Goal: Navigation & Orientation: Find specific page/section

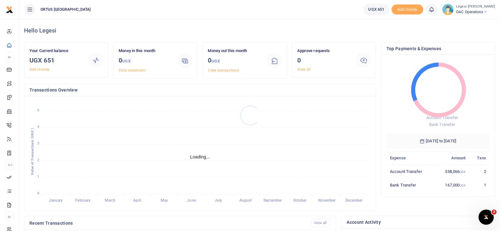
scroll to position [6, 6]
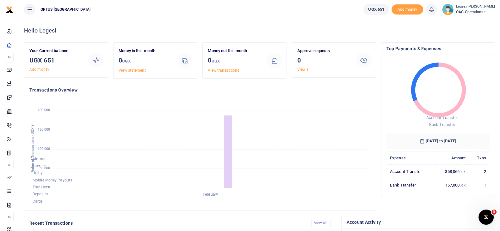
click at [487, 13] on icon at bounding box center [485, 12] width 4 height 4
click at [223, 22] on div "Hello Legesi" at bounding box center [259, 30] width 471 height 23
click at [29, 11] on icon at bounding box center [30, 9] width 6 height 7
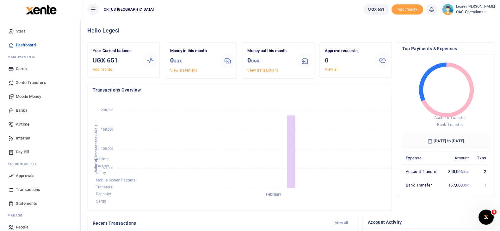
click at [19, 30] on span "Start" at bounding box center [20, 31] width 9 height 6
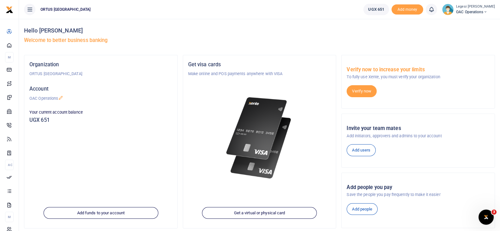
click at [62, 98] on icon at bounding box center [60, 97] width 5 height 5
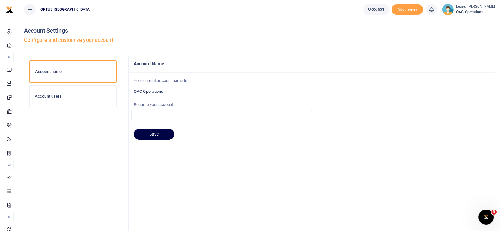
click at [150, 93] on h6 "OAC Operations" at bounding box center [312, 91] width 356 height 5
click at [146, 118] on input "text" at bounding box center [221, 115] width 180 height 11
click at [45, 8] on span "ORTUS [GEOGRAPHIC_DATA]" at bounding box center [65, 10] width 55 height 6
click at [28, 9] on icon at bounding box center [30, 9] width 6 height 7
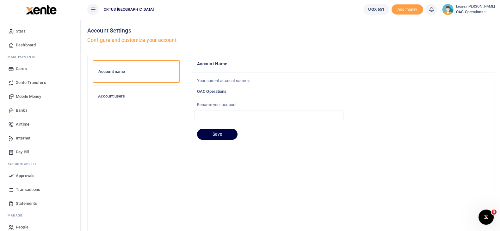
click at [24, 31] on span "Start" at bounding box center [20, 31] width 9 height 6
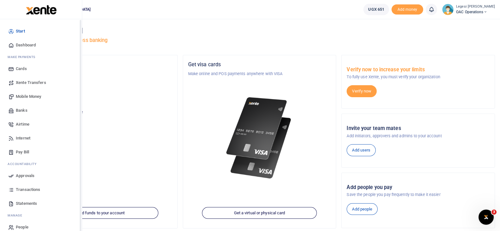
click at [18, 45] on span "Dashboard" at bounding box center [26, 45] width 20 height 6
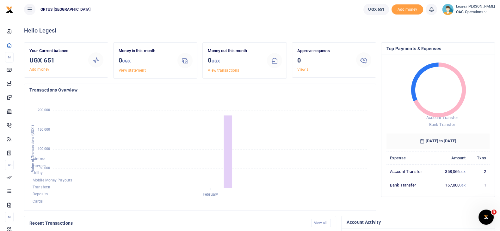
click at [434, 9] on icon at bounding box center [431, 9] width 6 height 7
click at [473, 12] on span "OAC Operations" at bounding box center [475, 12] width 39 height 6
click at [464, 35] on link "My profile" at bounding box center [463, 34] width 50 height 9
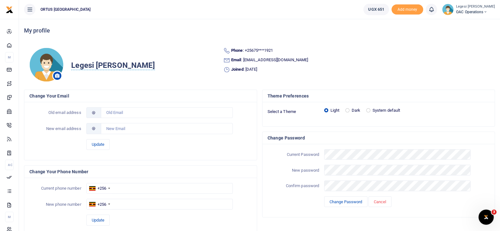
click at [490, 11] on span "OAC Operations" at bounding box center [475, 12] width 39 height 6
click at [461, 33] on link "My profile" at bounding box center [463, 34] width 50 height 9
click at [453, 10] on img at bounding box center [447, 9] width 11 height 11
click at [463, 23] on link "Switch accounts" at bounding box center [463, 23] width 50 height 9
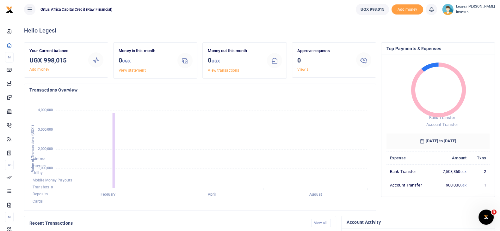
click at [470, 13] on icon at bounding box center [468, 12] width 4 height 4
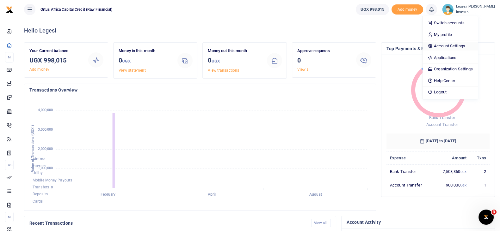
click at [462, 45] on link "Account Settings" at bounding box center [449, 46] width 55 height 9
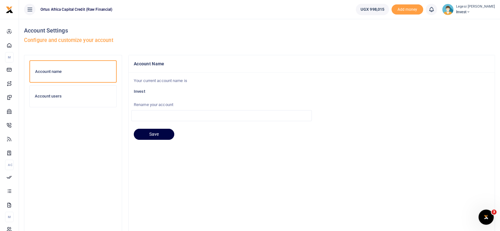
click at [470, 10] on icon at bounding box center [468, 12] width 4 height 4
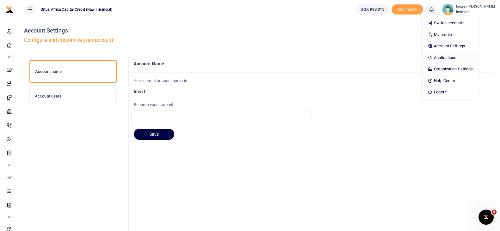
click at [459, 56] on link "Applications" at bounding box center [449, 57] width 55 height 9
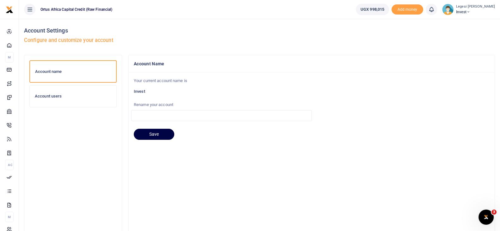
click at [471, 11] on span "Invest" at bounding box center [475, 12] width 39 height 6
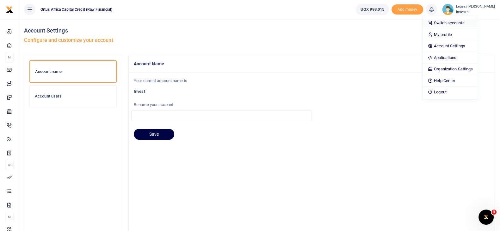
click at [460, 20] on link "Switch accounts" at bounding box center [449, 23] width 55 height 9
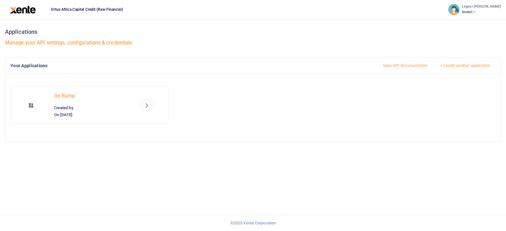
click at [484, 14] on span "Invest" at bounding box center [481, 12] width 39 height 6
click at [383, 130] on div "On Ramp Created by On 18th Sep 2025" at bounding box center [252, 108] width 495 height 68
click at [489, 7] on small "Legesi [PERSON_NAME]" at bounding box center [481, 6] width 39 height 5
click at [482, 11] on span "Invest" at bounding box center [481, 12] width 39 height 6
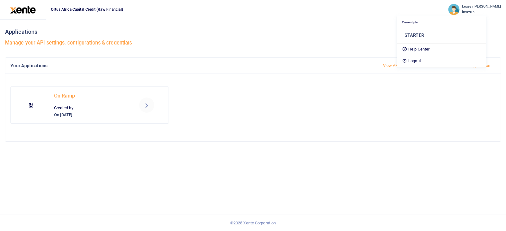
click at [459, 10] on img at bounding box center [453, 9] width 11 height 11
click at [320, 30] on h3 "Applications" at bounding box center [253, 31] width 496 height 9
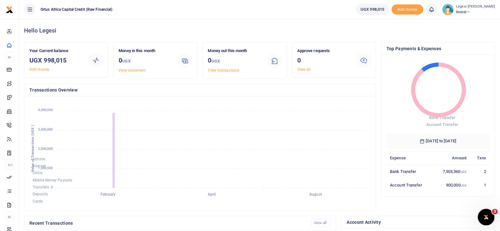
click at [481, 216] on icon "Open Intercom Messenger" at bounding box center [485, 216] width 10 height 10
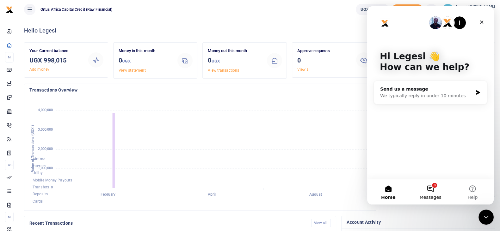
click at [430, 189] on button "3 Messages" at bounding box center [430, 191] width 42 height 25
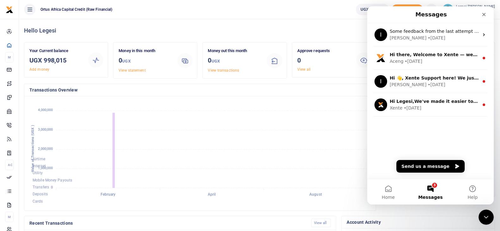
click at [289, 20] on div "Hello Legesi" at bounding box center [259, 30] width 471 height 23
click at [484, 16] on icon "Close" at bounding box center [483, 14] width 5 height 5
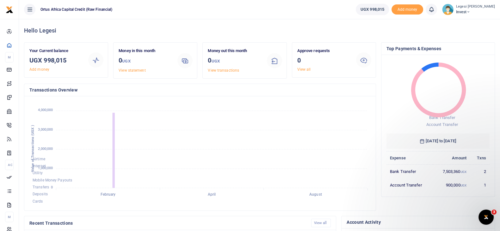
click at [27, 7] on icon at bounding box center [30, 9] width 6 height 7
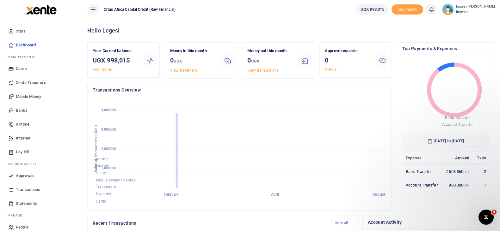
scroll to position [6, 6]
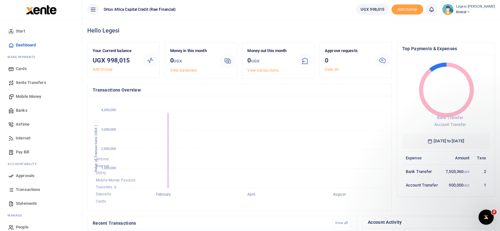
click at [93, 9] on icon at bounding box center [93, 9] width 6 height 7
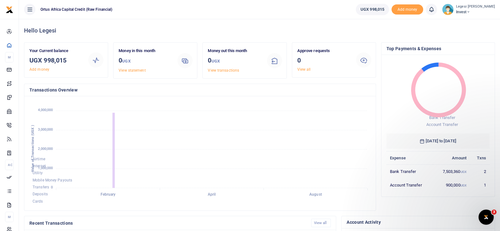
click at [476, 14] on span "Invest" at bounding box center [475, 12] width 39 height 6
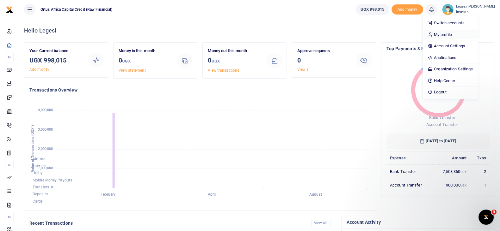
click at [460, 31] on link "My profile" at bounding box center [449, 34] width 55 height 9
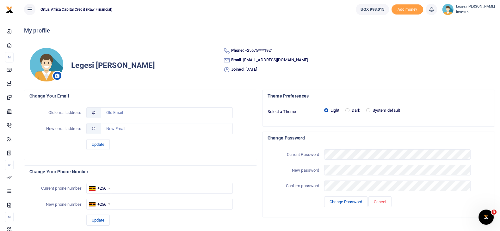
click at [29, 6] on icon at bounding box center [30, 9] width 6 height 7
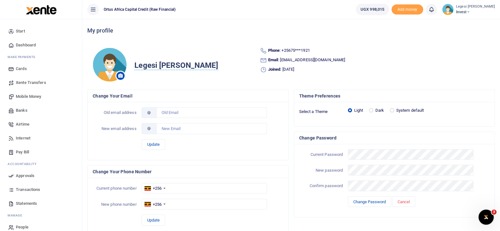
click at [470, 11] on icon at bounding box center [468, 12] width 4 height 4
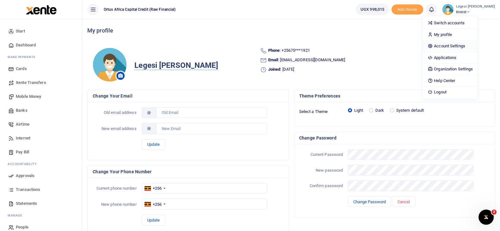
click at [452, 48] on link "Account Settings" at bounding box center [449, 46] width 55 height 9
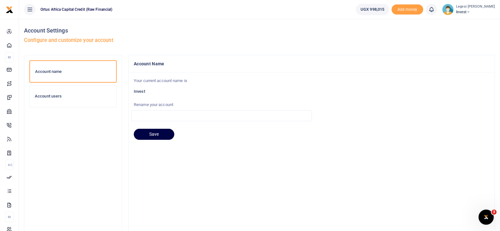
click at [453, 11] on img at bounding box center [447, 9] width 11 height 11
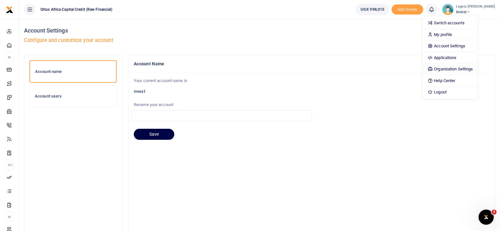
click at [451, 69] on link "Organization Settings" at bounding box center [449, 69] width 55 height 9
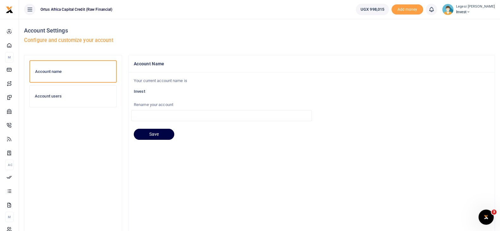
click at [453, 9] on img at bounding box center [447, 9] width 11 height 11
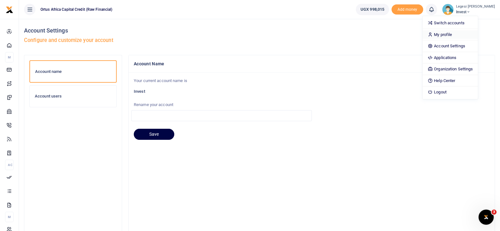
click at [460, 32] on link "My profile" at bounding box center [449, 34] width 55 height 9
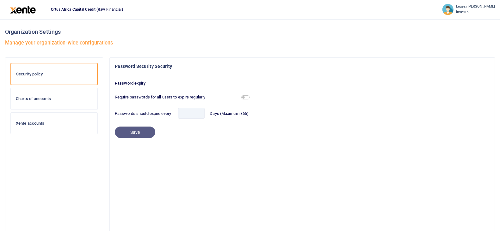
click at [453, 11] on img at bounding box center [447, 9] width 11 height 11
click at [470, 10] on icon at bounding box center [468, 12] width 4 height 4
click at [453, 10] on img at bounding box center [447, 9] width 11 height 11
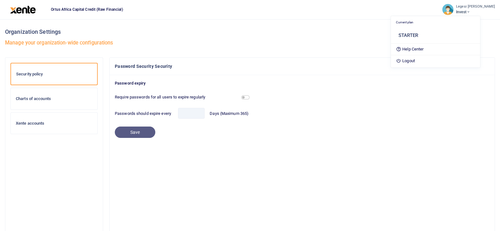
click at [482, 4] on small "Legesi [PERSON_NAME]" at bounding box center [475, 6] width 39 height 5
click at [453, 10] on img at bounding box center [447, 9] width 11 height 11
click at [420, 35] on h6 "STARTER" at bounding box center [436, 36] width 76 height 6
click at [22, 13] on img at bounding box center [23, 10] width 26 height 8
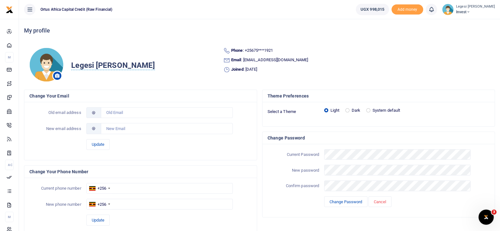
click at [478, 9] on span "Invest" at bounding box center [475, 12] width 39 height 6
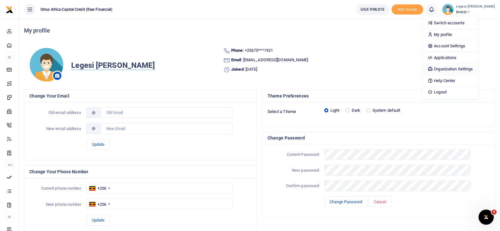
click at [469, 67] on link "Organization Settings" at bounding box center [449, 69] width 55 height 9
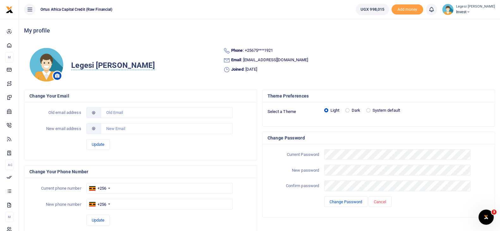
click at [453, 7] on img at bounding box center [447, 9] width 11 height 11
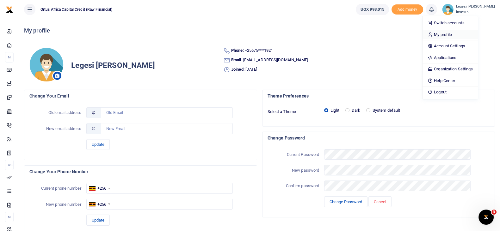
click at [450, 32] on link "My profile" at bounding box center [449, 34] width 55 height 9
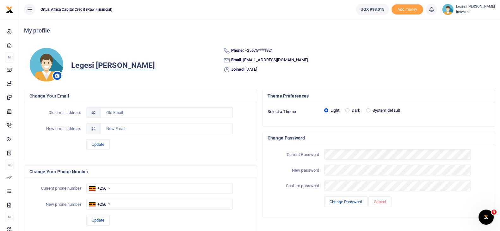
click at [480, 14] on span "Invest" at bounding box center [475, 12] width 39 height 6
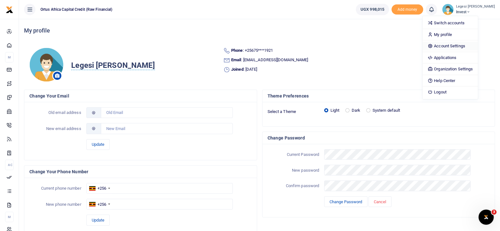
click at [461, 46] on link "Account Settings" at bounding box center [449, 46] width 55 height 9
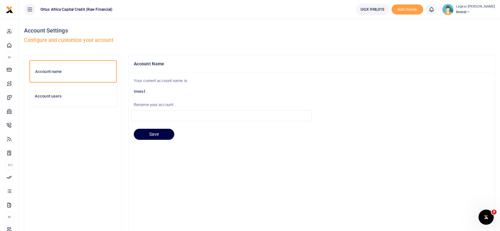
click at [437, 13] on link at bounding box center [430, 9] width 11 height 11
click at [453, 8] on img at bounding box center [447, 9] width 11 height 11
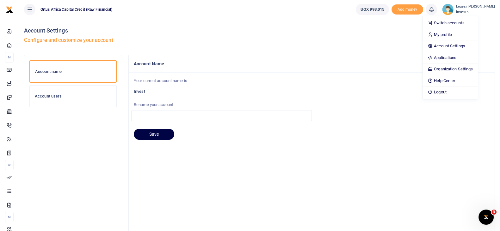
click at [479, 10] on span "Invest" at bounding box center [475, 12] width 39 height 6
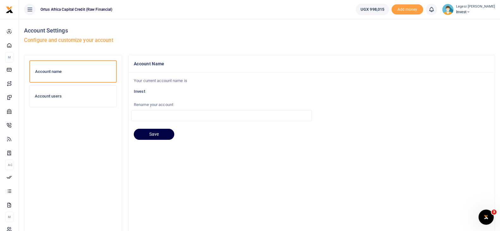
click at [453, 10] on img at bounding box center [447, 9] width 11 height 11
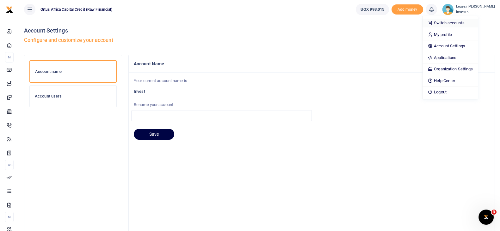
click at [452, 24] on link "Switch accounts" at bounding box center [449, 23] width 55 height 9
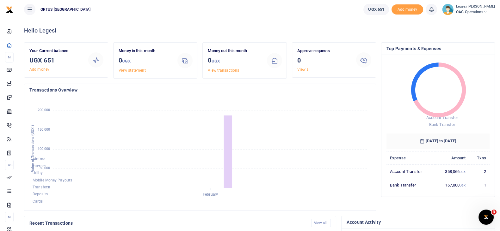
click at [488, 12] on span "OAC Operations" at bounding box center [475, 12] width 39 height 6
click at [464, 30] on link "My profile" at bounding box center [463, 34] width 50 height 9
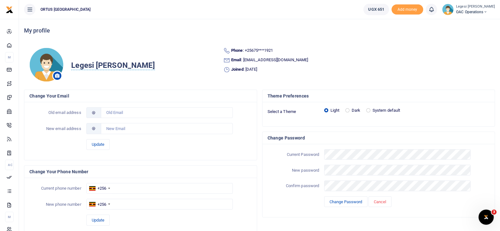
click at [453, 11] on img at bounding box center [447, 9] width 11 height 11
click at [434, 10] on icon at bounding box center [431, 9] width 6 height 7
click at [483, 10] on span "OAC Operations" at bounding box center [475, 12] width 39 height 6
click at [473, 22] on link "Switch accounts" at bounding box center [463, 23] width 50 height 9
